Goal: Information Seeking & Learning: Learn about a topic

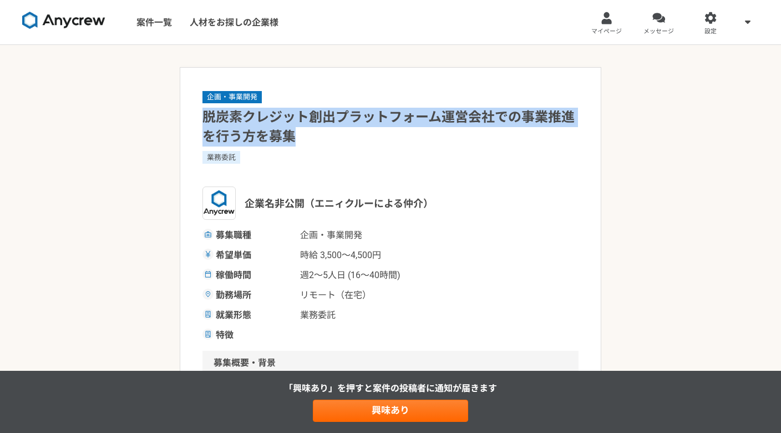
drag, startPoint x: 202, startPoint y: 109, endPoint x: 345, endPoint y: 134, distance: 144.8
click at [345, 134] on h1 "脱炭素クレジット創出プラットフォーム運営会社での事業推進を行う方を募集" at bounding box center [391, 127] width 376 height 39
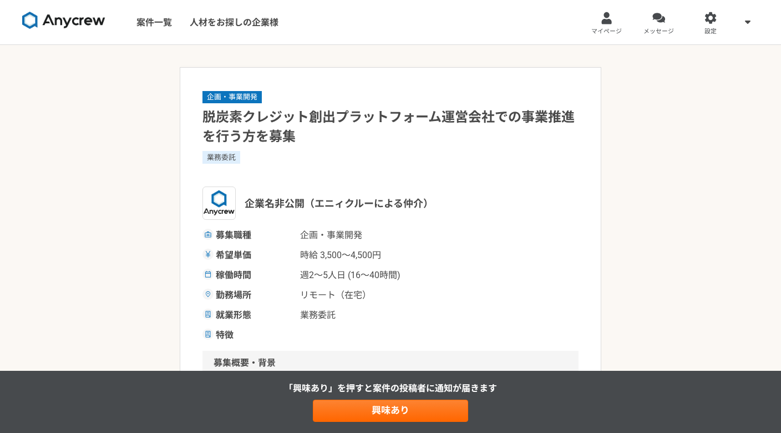
click at [277, 161] on div "業務委託" at bounding box center [391, 157] width 376 height 12
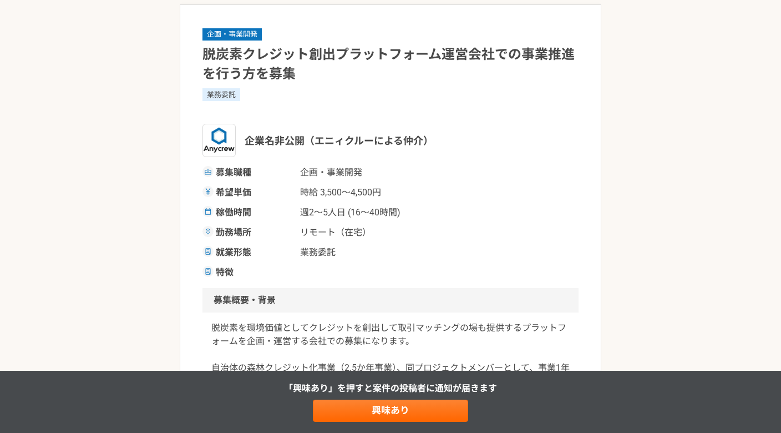
scroll to position [130, 0]
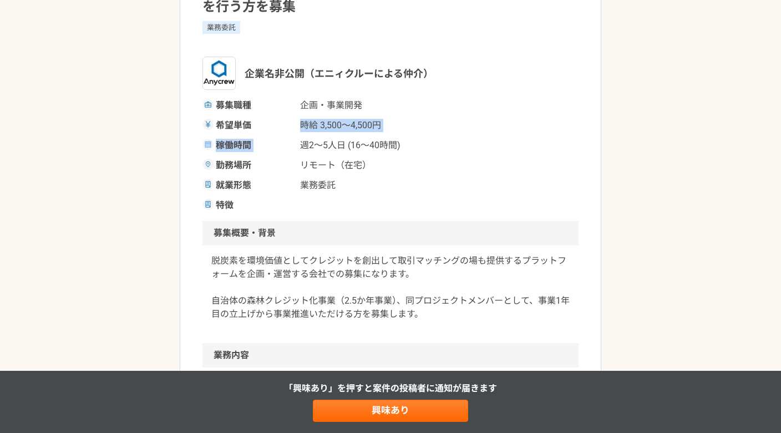
drag, startPoint x: 370, startPoint y: 130, endPoint x: 384, endPoint y: 134, distance: 14.9
click at [384, 134] on div "募集職種 企画・事業開発 希望単価 時給 3,500〜4,500円 稼働時間 週2〜5人日 (16〜40時間) 勤務場所 リモート（在宅） 就業形態 業務委託…" at bounding box center [391, 155] width 376 height 113
click at [382, 137] on div "募集職種 企画・事業開発 希望単価 時給 3,500〜4,500円 稼働時間 週2〜5人日 (16〜40時間) 勤務場所 リモート（在宅） 就業形態 業務委託…" at bounding box center [391, 155] width 376 height 113
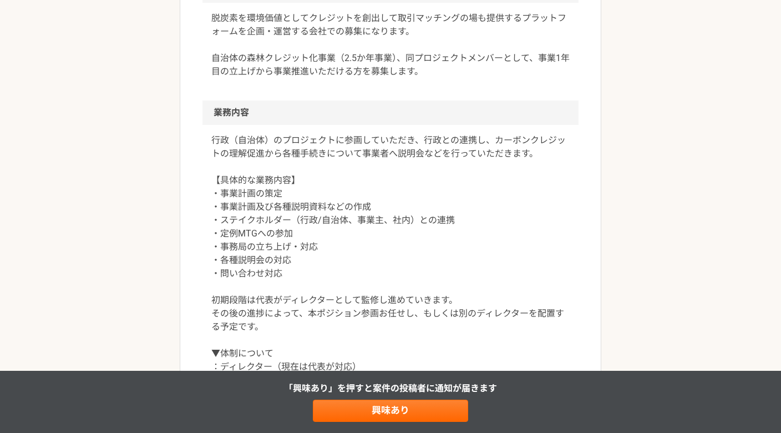
scroll to position [461, 0]
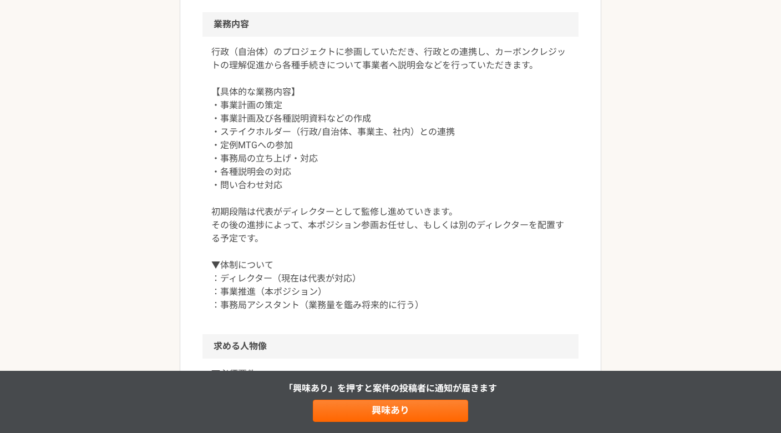
click at [343, 287] on p "行政（自治体）のプロジェクトに参画していただき、行政との連携し、カーボンクレジットの理解促進から各種手続きについて事業者へ説明会などを行っていただきます。 【…" at bounding box center [390, 179] width 358 height 266
drag, startPoint x: 311, startPoint y: 296, endPoint x: 224, endPoint y: 296, distance: 87.1
click at [224, 296] on p "行政（自治体）のプロジェクトに参画していただき、行政との連携し、カーボンクレジットの理解促進から各種手続きについて事業者へ説明会などを行っていただきます。 【…" at bounding box center [390, 179] width 358 height 266
click at [180, 289] on article "企画・事業開発 脱炭素クレジット創出プラットフォーム運営会社での事業推進を行う方を募集 業務委託 企業名非公開（エニィクルーによる仲介） 募集職種 企画・事業…" at bounding box center [391, 248] width 422 height 1282
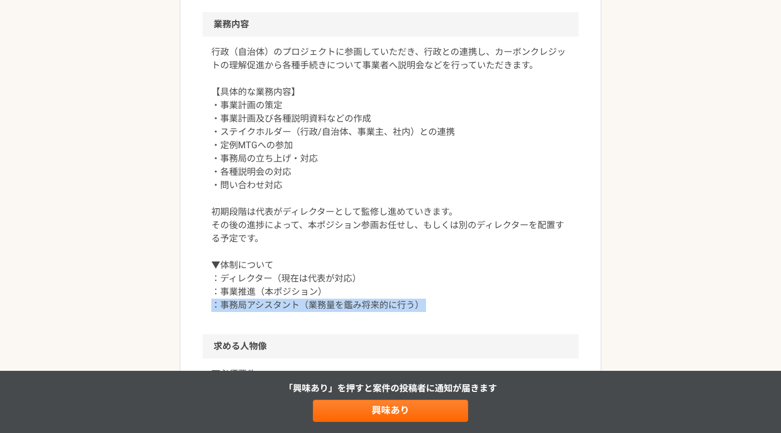
drag, startPoint x: 211, startPoint y: 305, endPoint x: 479, endPoint y: 335, distance: 269.8
click at [479, 335] on article "企画・事業開発 脱炭素クレジット創出プラットフォーム運営会社での事業推進を行う方を募集 業務委託 企業名非公開（エニィクルーによる仲介） 募集職種 企画・事業…" at bounding box center [391, 248] width 422 height 1282
click at [469, 314] on div "行政（自治体）のプロジェクトに参画していただき、行政との連携し、カーボンクレジットの理解促進から各種手続きについて事業者へ説明会などを行っていただきます。 【…" at bounding box center [391, 185] width 376 height 297
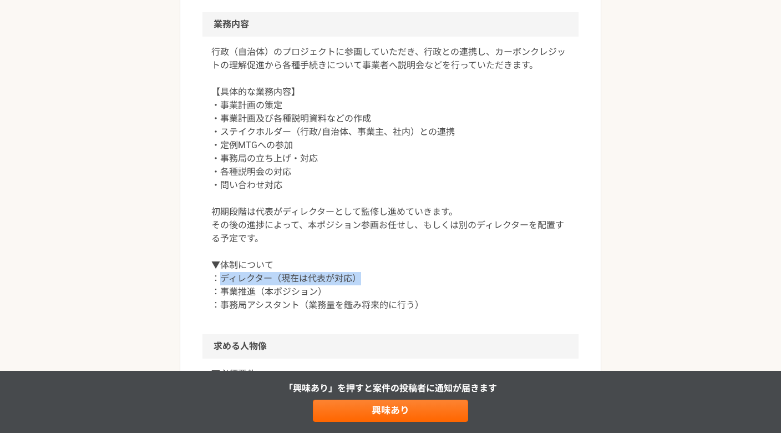
drag, startPoint x: 392, startPoint y: 279, endPoint x: 220, endPoint y: 283, distance: 172.1
click at [220, 283] on p "行政（自治体）のプロジェクトに参画していただき、行政との連携し、カーボンクレジットの理解促進から各種手続きについて事業者へ説明会などを行っていただきます。 【…" at bounding box center [390, 179] width 358 height 266
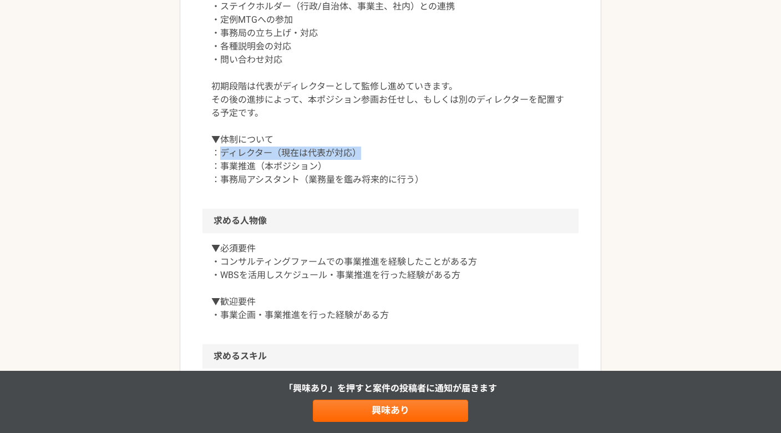
scroll to position [639, 0]
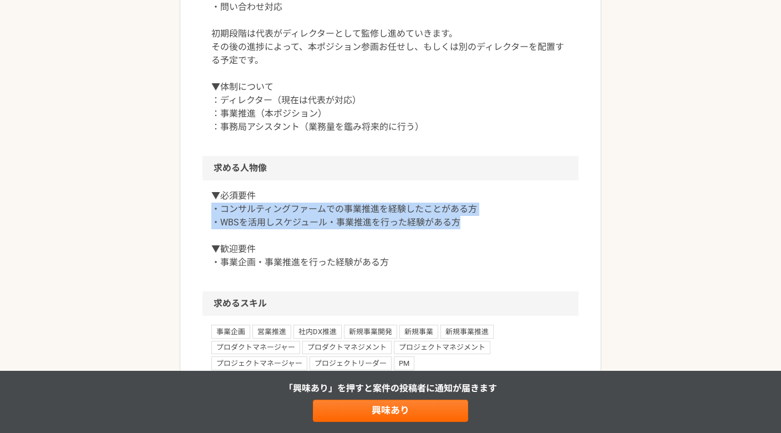
drag, startPoint x: 247, startPoint y: 209, endPoint x: 475, endPoint y: 221, distance: 228.4
click at [475, 221] on div "▼必須要件 ・コンサルティングファームでの事業推進を経験したことがある方 ・WBSを活用しスケジュール・事業推進を行った経験がある方 ▼歓迎要件 ・事業企画・…" at bounding box center [391, 235] width 376 height 111
click at [475, 221] on p "▼必須要件 ・コンサルティングファームでの事業推進を経験したことがある方 ・WBSを活用しスケジュール・事業推進を行った経験がある方 ▼歓迎要件 ・事業企画・…" at bounding box center [390, 229] width 358 height 80
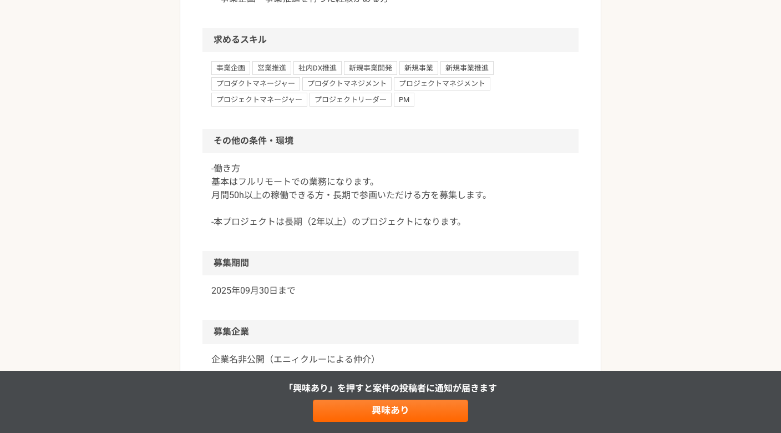
scroll to position [929, 0]
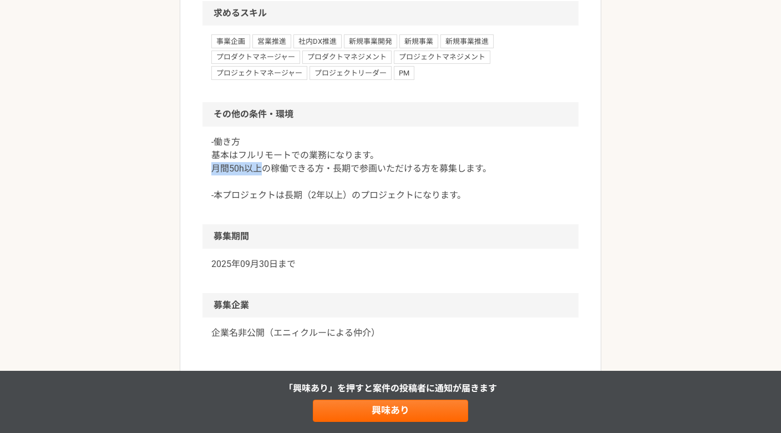
drag, startPoint x: 212, startPoint y: 171, endPoint x: 261, endPoint y: 166, distance: 49.1
click at [261, 166] on p "-働き方 基本はフルリモートでの業務になります。 月間50h以上の稼働できる方・長期で参画いただける方を募集します。 -本プロジェクトは長期（2年以上）のプロ…" at bounding box center [390, 168] width 358 height 67
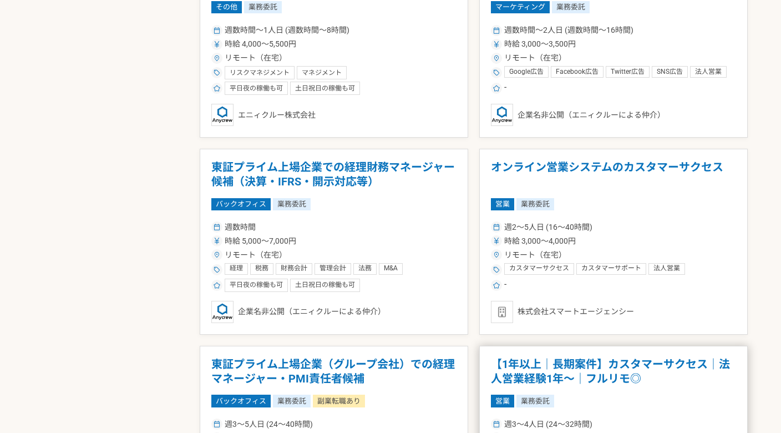
scroll to position [1114, 0]
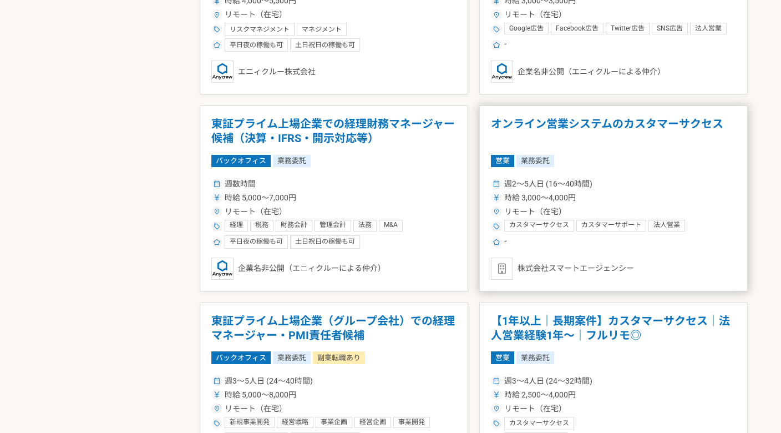
click at [592, 143] on h1 "オンライン営業システムのカスタマーサクセス" at bounding box center [613, 131] width 245 height 28
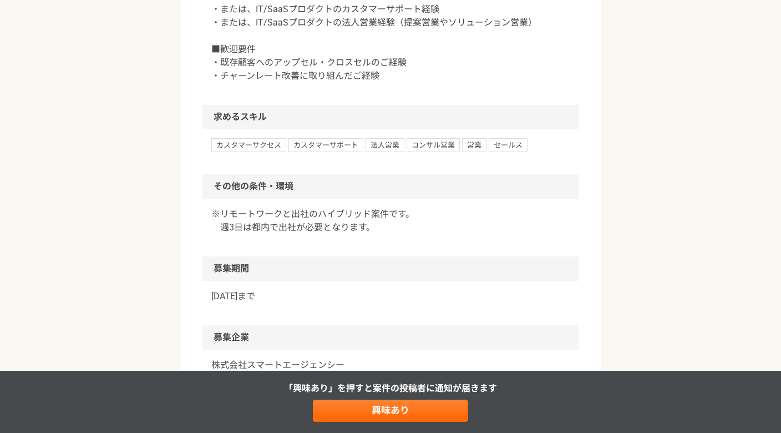
scroll to position [595, 0]
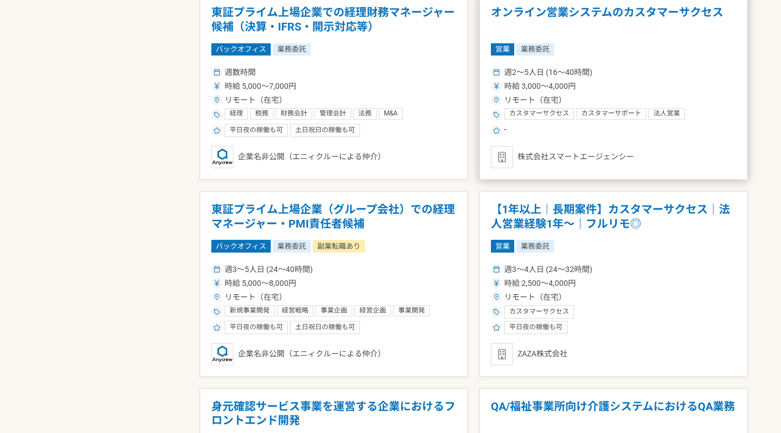
scroll to position [1227, 0]
